Goal: Check status: Check status

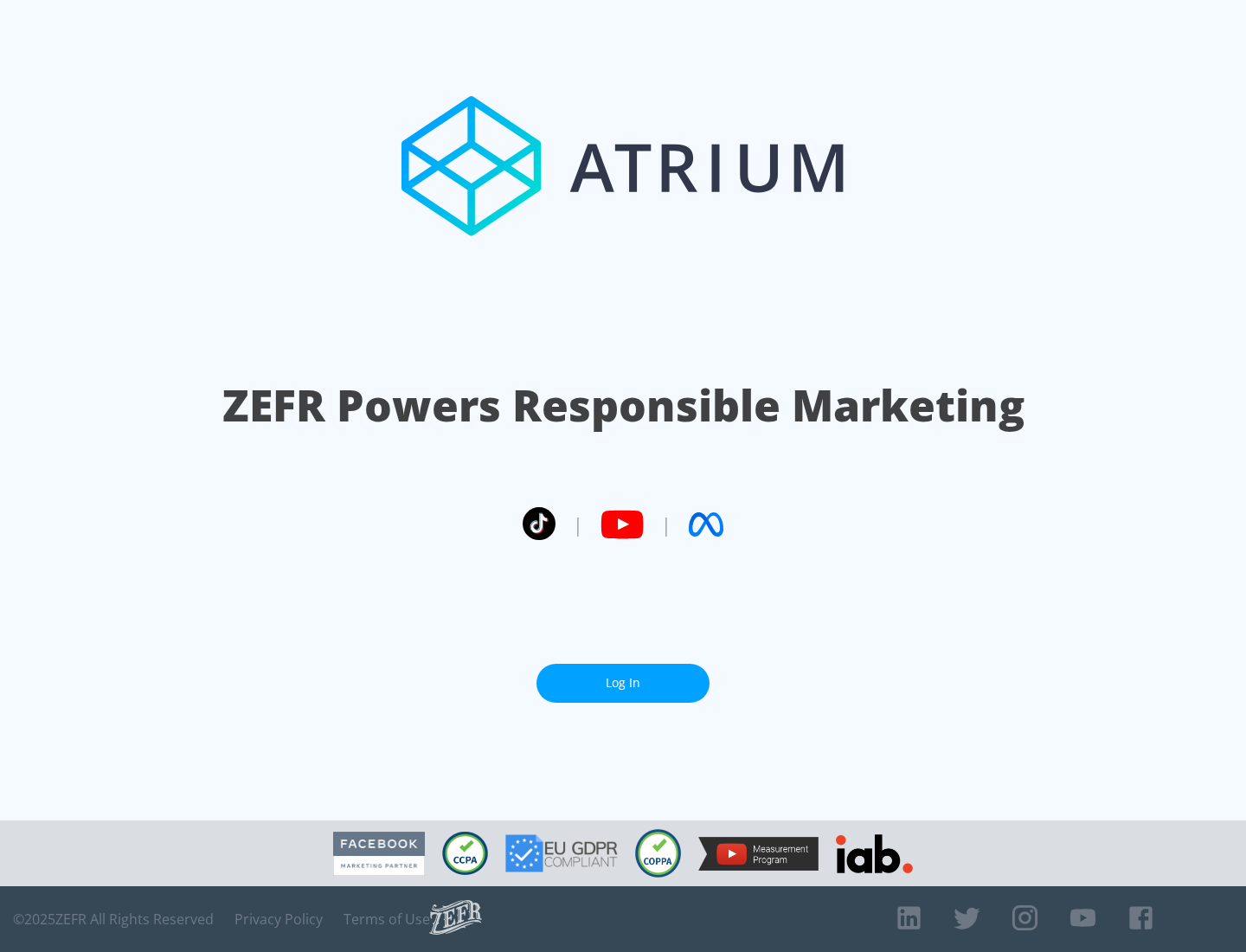
click at [623, 683] on link "Log In" at bounding box center [622, 684] width 173 height 39
